Goal: Information Seeking & Learning: Learn about a topic

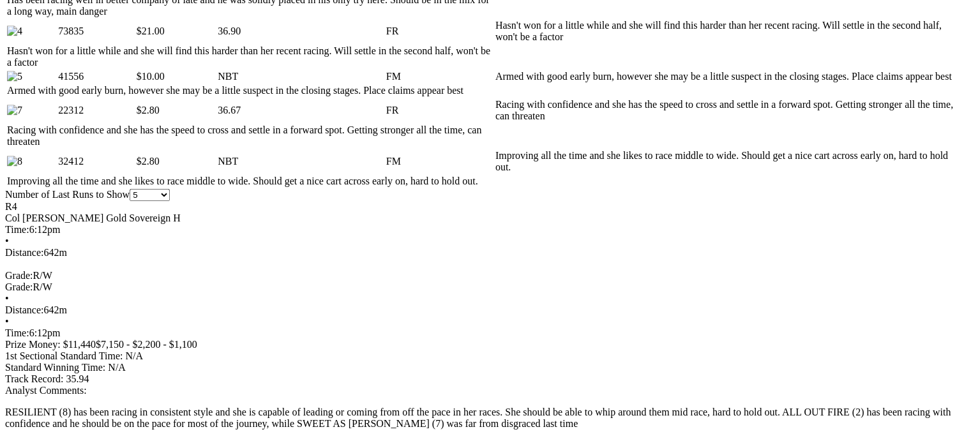
scroll to position [766, 0]
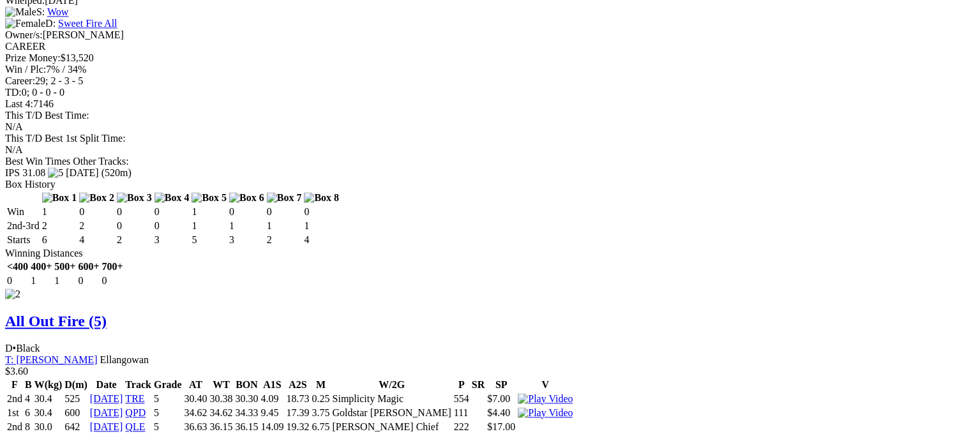
scroll to position [1723, 0]
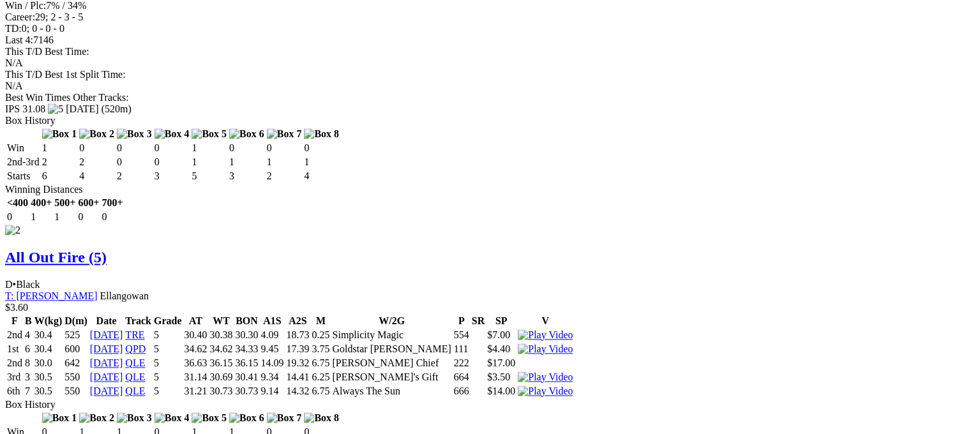
drag, startPoint x: 292, startPoint y: 303, endPoint x: 314, endPoint y: 315, distance: 25.4
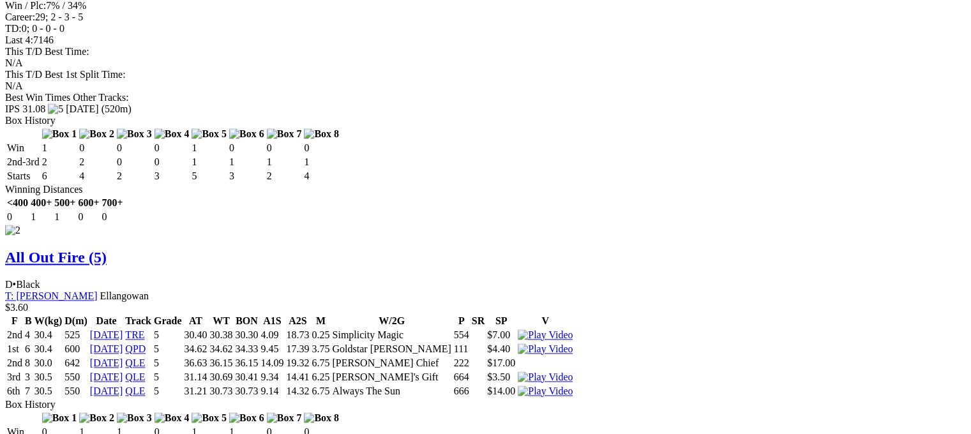
drag, startPoint x: 291, startPoint y: 308, endPoint x: 315, endPoint y: 311, distance: 24.6
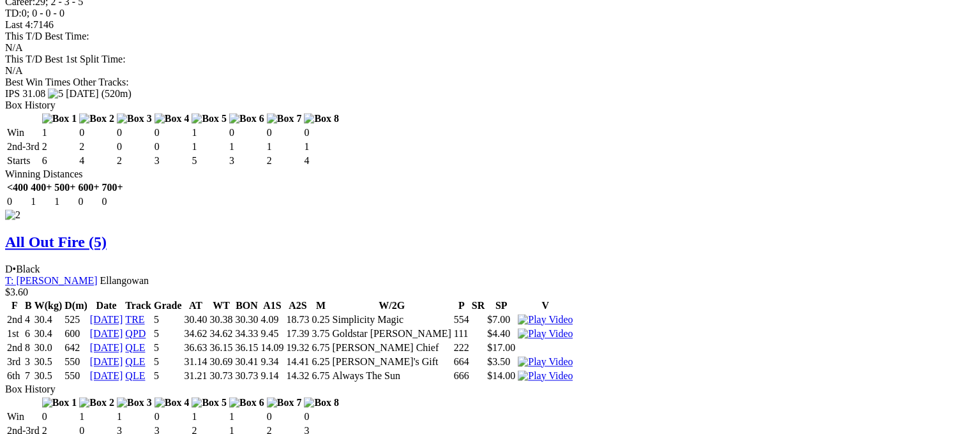
scroll to position [1787, 0]
